Goal: Information Seeking & Learning: Learn about a topic

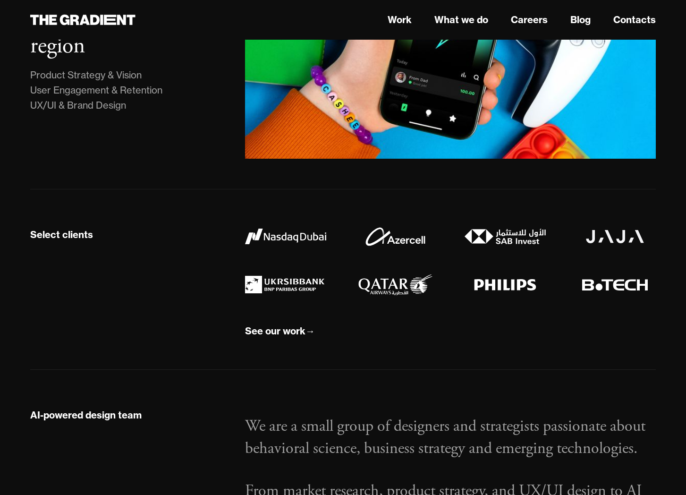
scroll to position [618, 0]
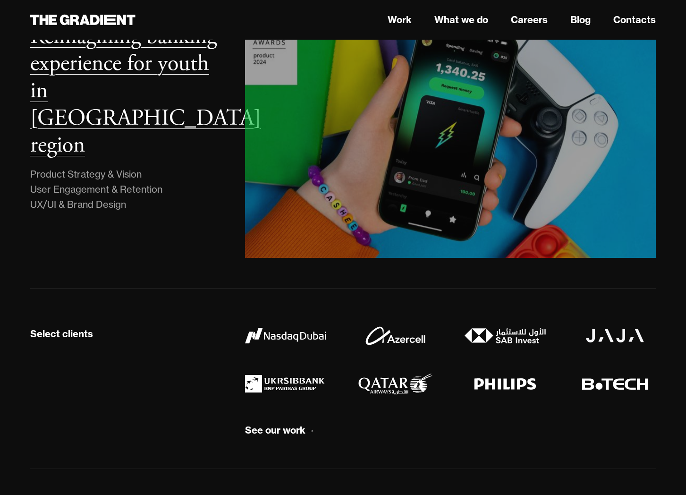
click at [80, 64] on h3 "Reimagining banking experience for youth in [GEOGRAPHIC_DATA] region" at bounding box center [145, 90] width 231 height 137
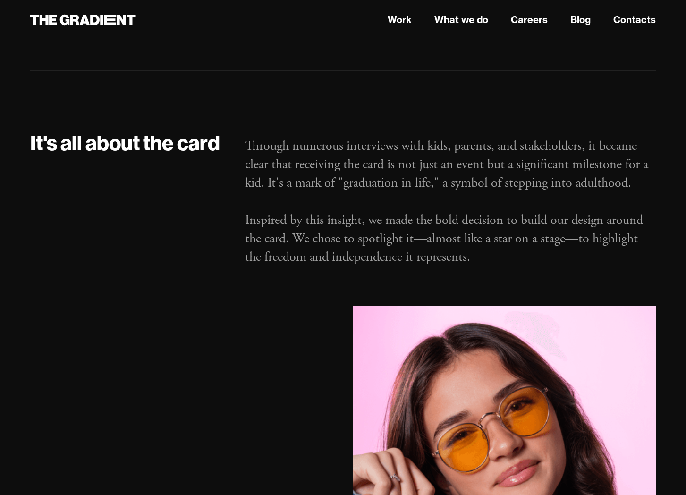
scroll to position [1417, 0]
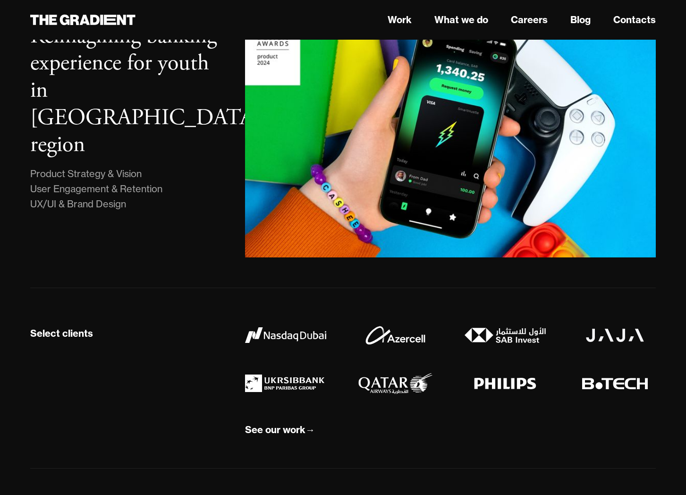
scroll to position [1007, 0]
